Goal: Task Accomplishment & Management: Complete application form

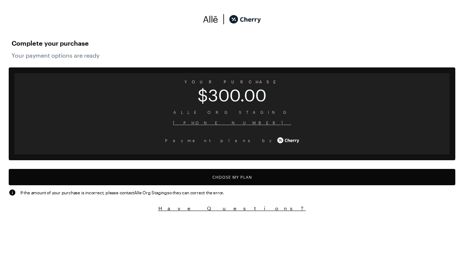
click at [232, 184] on button "Choose My Plan" at bounding box center [232, 177] width 446 height 16
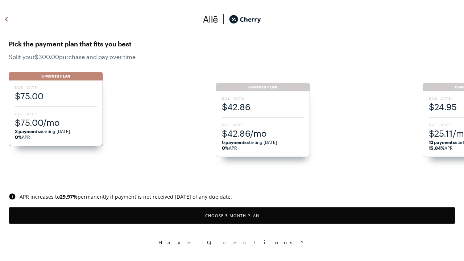
click at [232, 215] on button "Choose 3 -Month Plan" at bounding box center [232, 215] width 446 height 16
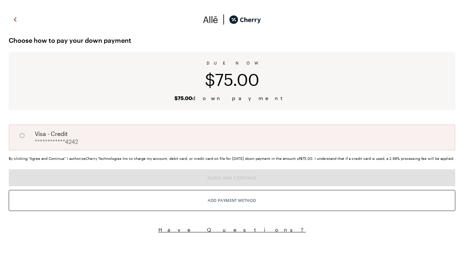
click at [22, 136] on input "A" at bounding box center [22, 135] width 12 height 12
radio input "true"
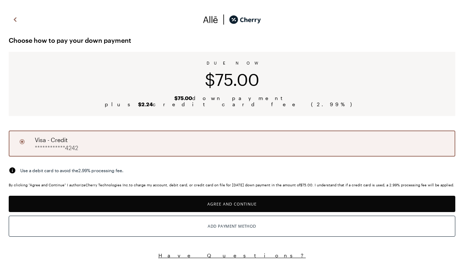
click at [232, 208] on button "Agree and Continue" at bounding box center [232, 204] width 446 height 16
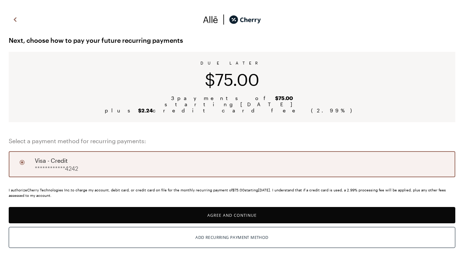
click at [232, 215] on button "Agree and Continue" at bounding box center [232, 215] width 446 height 16
